Goal: Task Accomplishment & Management: Use online tool/utility

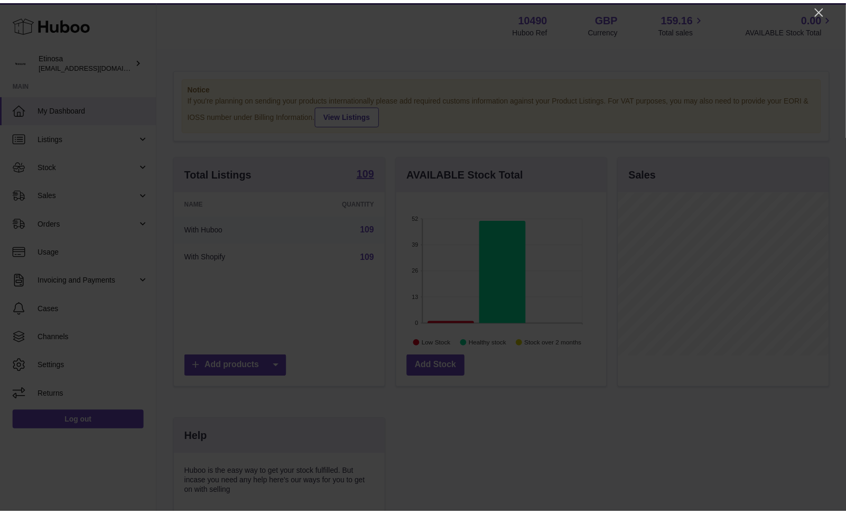
scroll to position [164, 213]
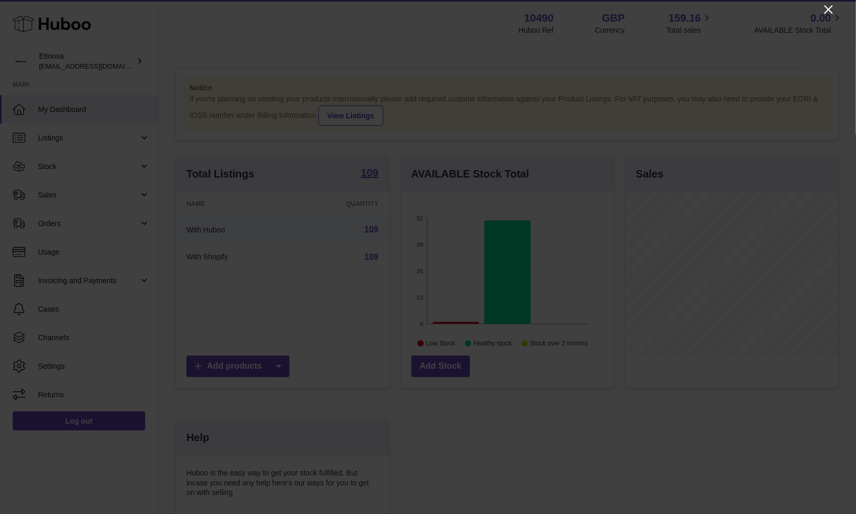
click at [642, 7] on icon "Close" at bounding box center [828, 9] width 13 height 13
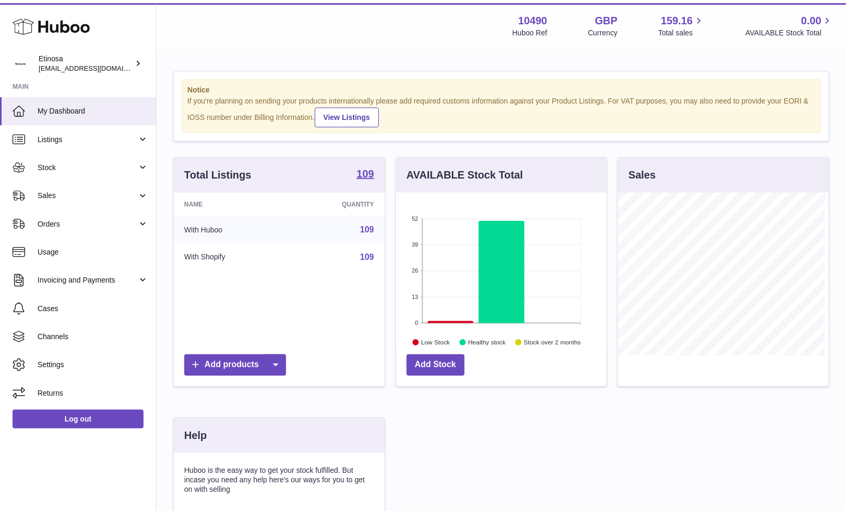
scroll to position [528047, 528003]
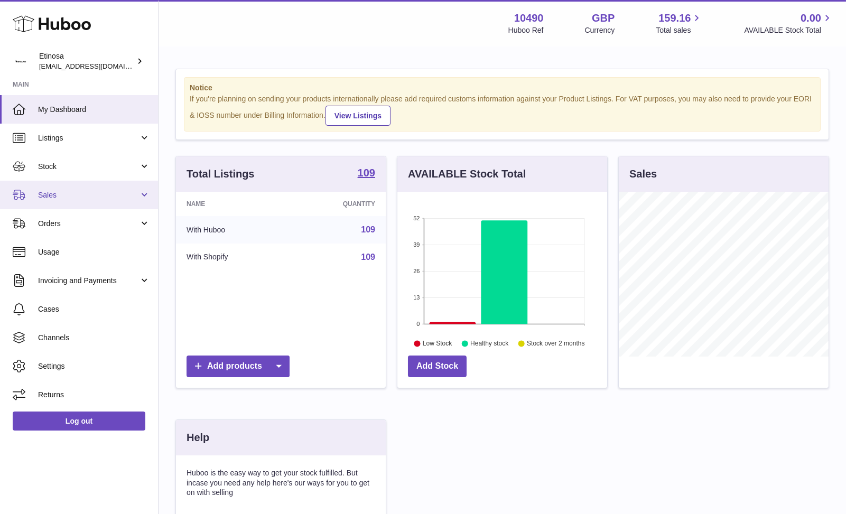
click at [65, 188] on link "Sales" at bounding box center [79, 195] width 158 height 29
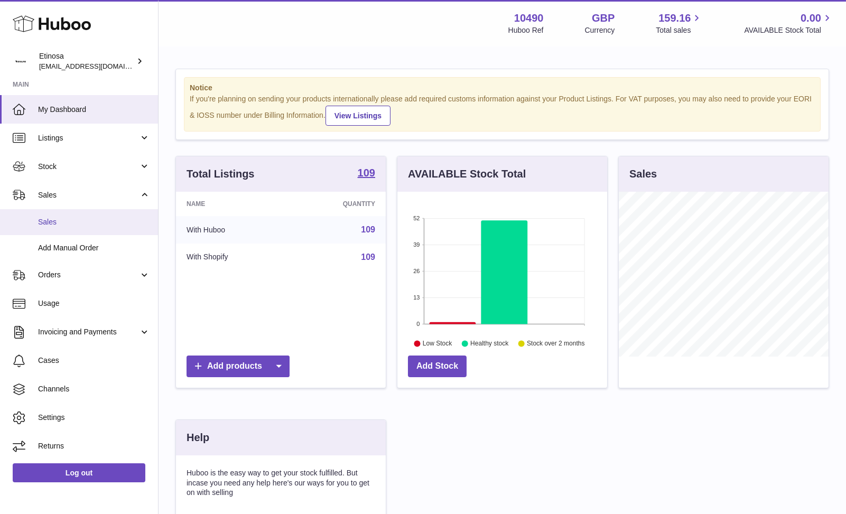
click at [71, 218] on span "Sales" at bounding box center [94, 222] width 112 height 10
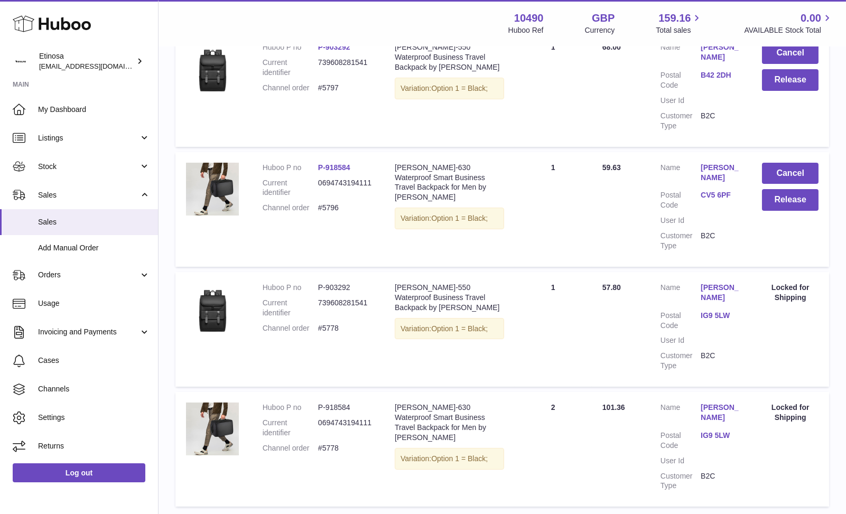
scroll to position [173, 0]
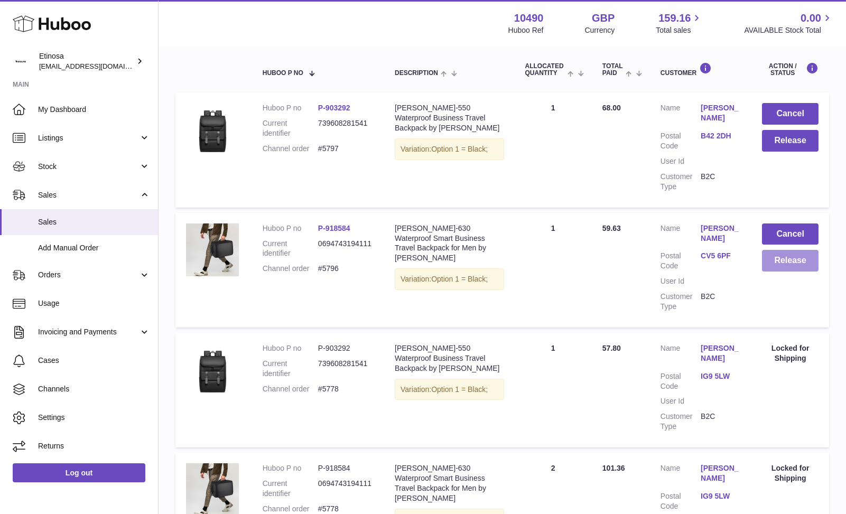
click at [801, 264] on button "Release" at bounding box center [790, 261] width 57 height 22
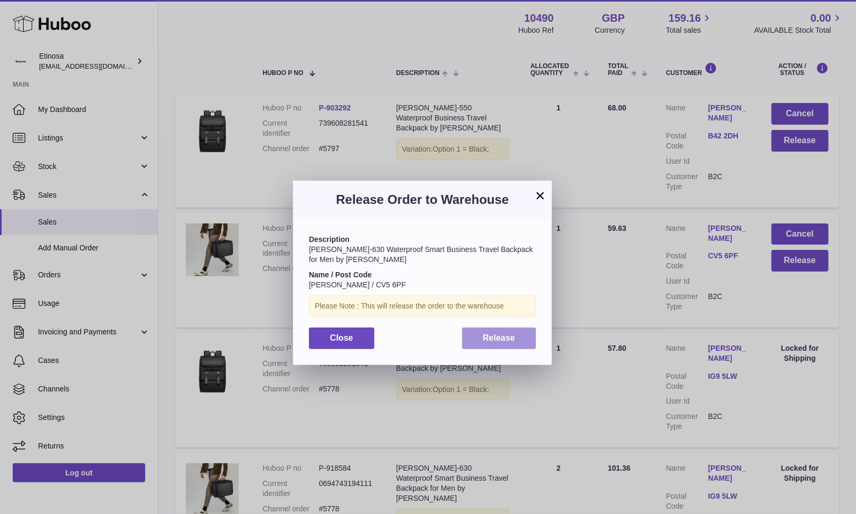
click at [506, 337] on span "Release" at bounding box center [499, 337] width 32 height 9
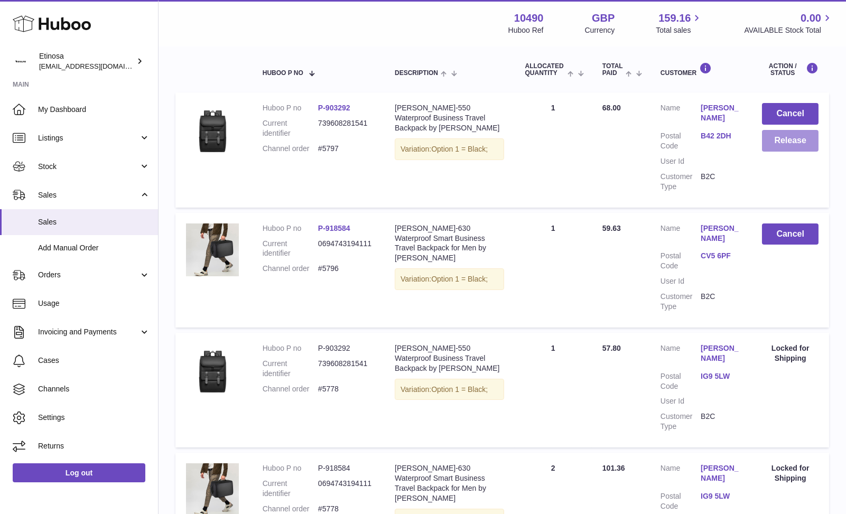
click at [798, 149] on button "Release" at bounding box center [790, 141] width 57 height 22
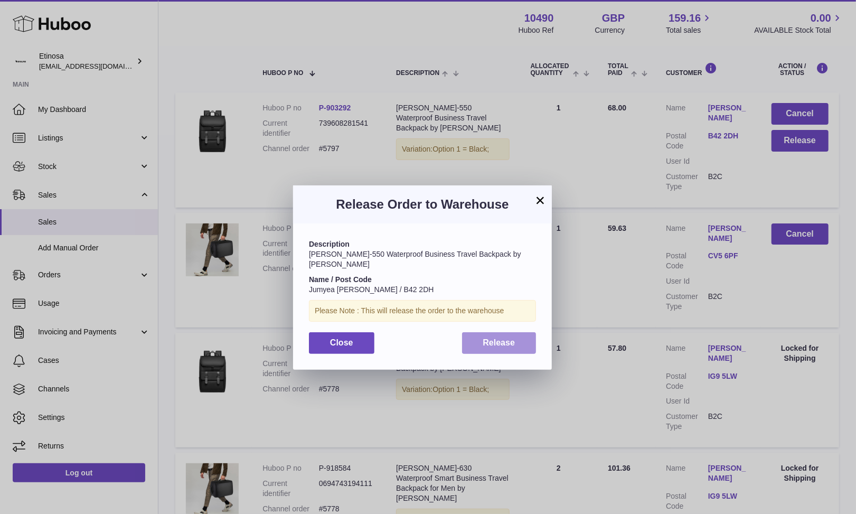
drag, startPoint x: 518, startPoint y: 332, endPoint x: 523, endPoint y: 329, distance: 5.7
click at [519, 334] on button "Release" at bounding box center [499, 343] width 74 height 22
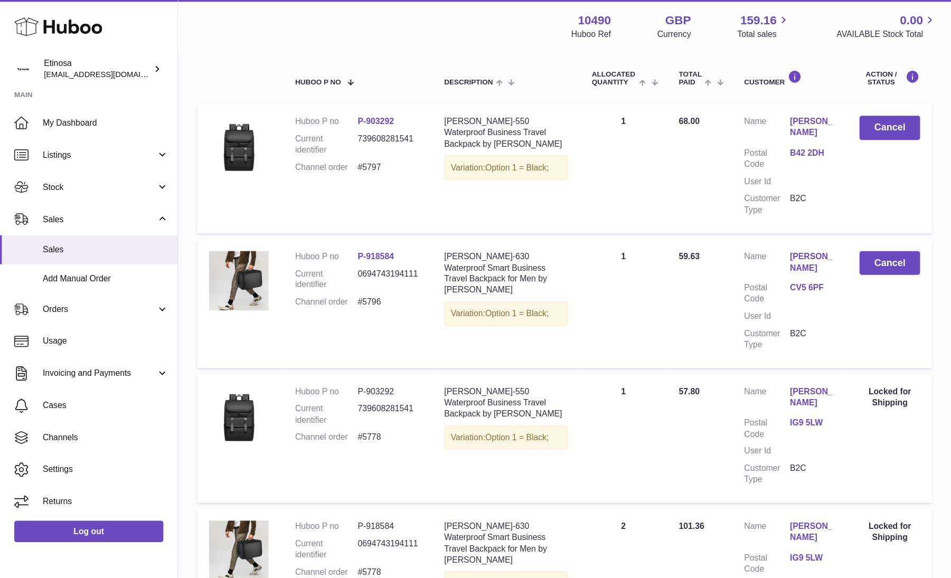
scroll to position [149, 0]
